Goal: Task Accomplishment & Management: Complete application form

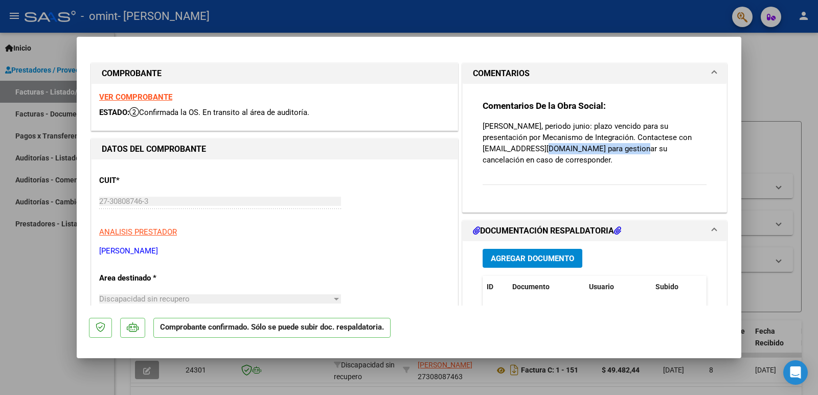
drag, startPoint x: 490, startPoint y: 148, endPoint x: 584, endPoint y: 147, distance: 93.6
click at [584, 147] on p "[PERSON_NAME], periodo junio: plazo vencido para su presentación por Mecanismo …" at bounding box center [595, 143] width 224 height 45
copy p "[EMAIL_ADDRESS][DOMAIN_NAME]"
click at [564, 145] on p "[PERSON_NAME], periodo junio: plazo vencido para su presentación por Mecanismo …" at bounding box center [595, 143] width 224 height 45
click at [10, 295] on div at bounding box center [409, 197] width 818 height 395
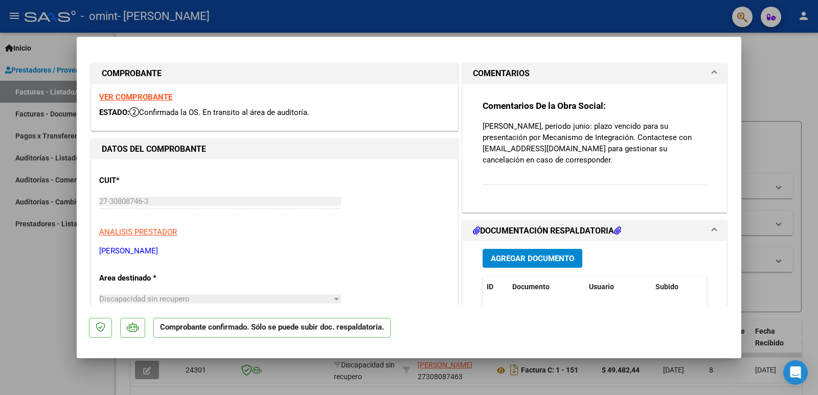
type input "$ 0,00"
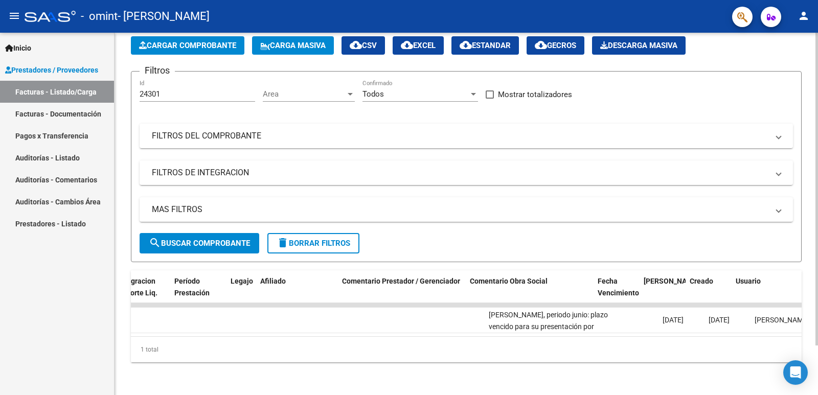
scroll to position [0, 1289]
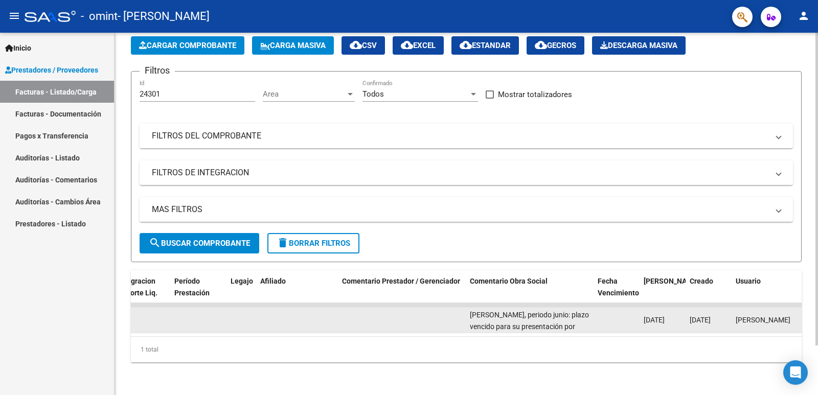
click at [523, 312] on div "[PERSON_NAME], periodo junio: plazo vencido para su presentación por Mecanismo …" at bounding box center [530, 319] width 120 height 21
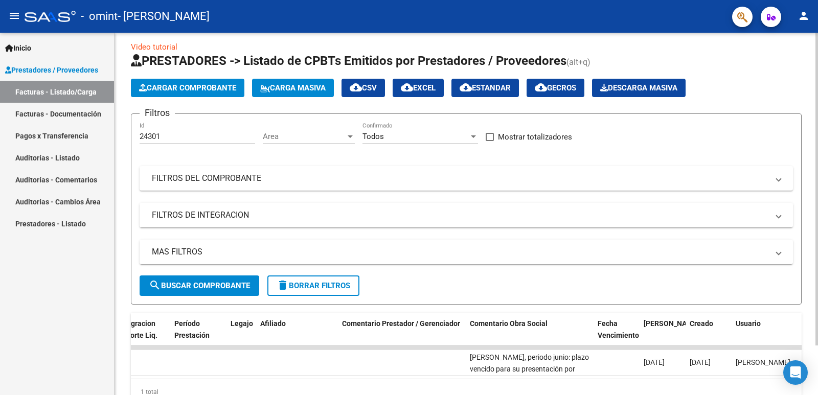
scroll to position [0, 0]
